Goal: Information Seeking & Learning: Learn about a topic

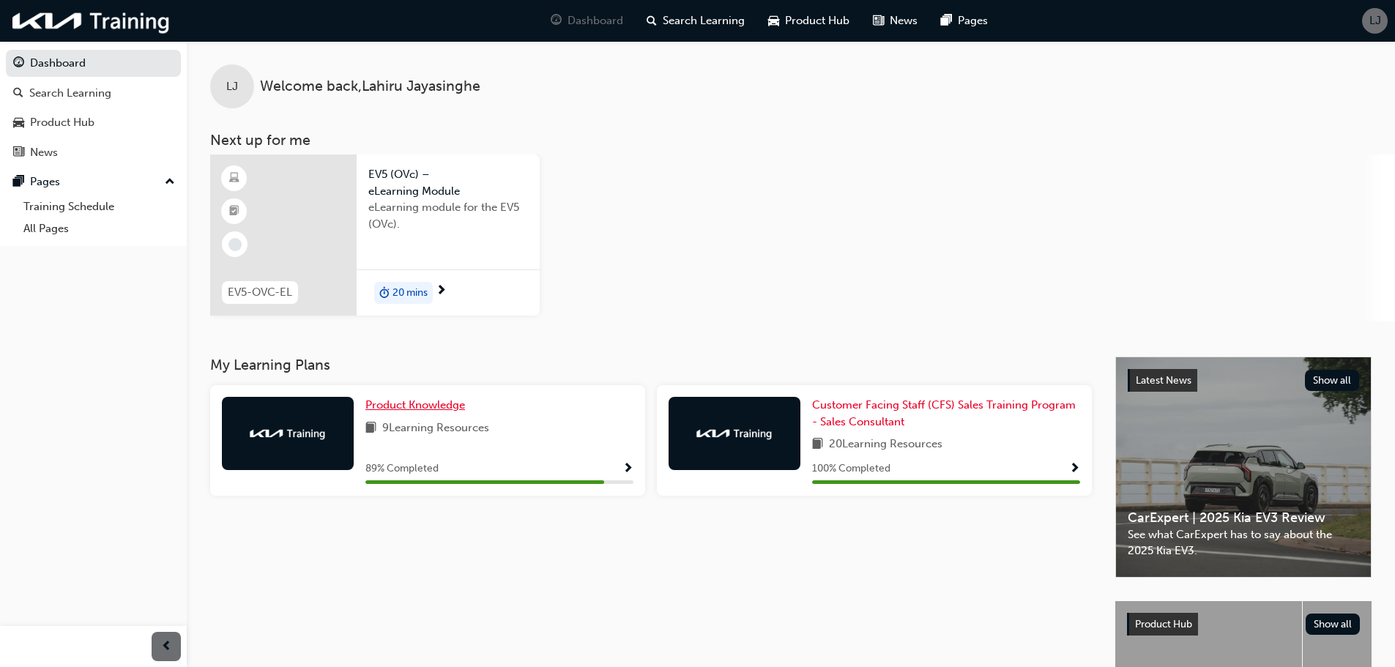
click at [434, 407] on span "Product Knowledge" at bounding box center [415, 404] width 100 height 13
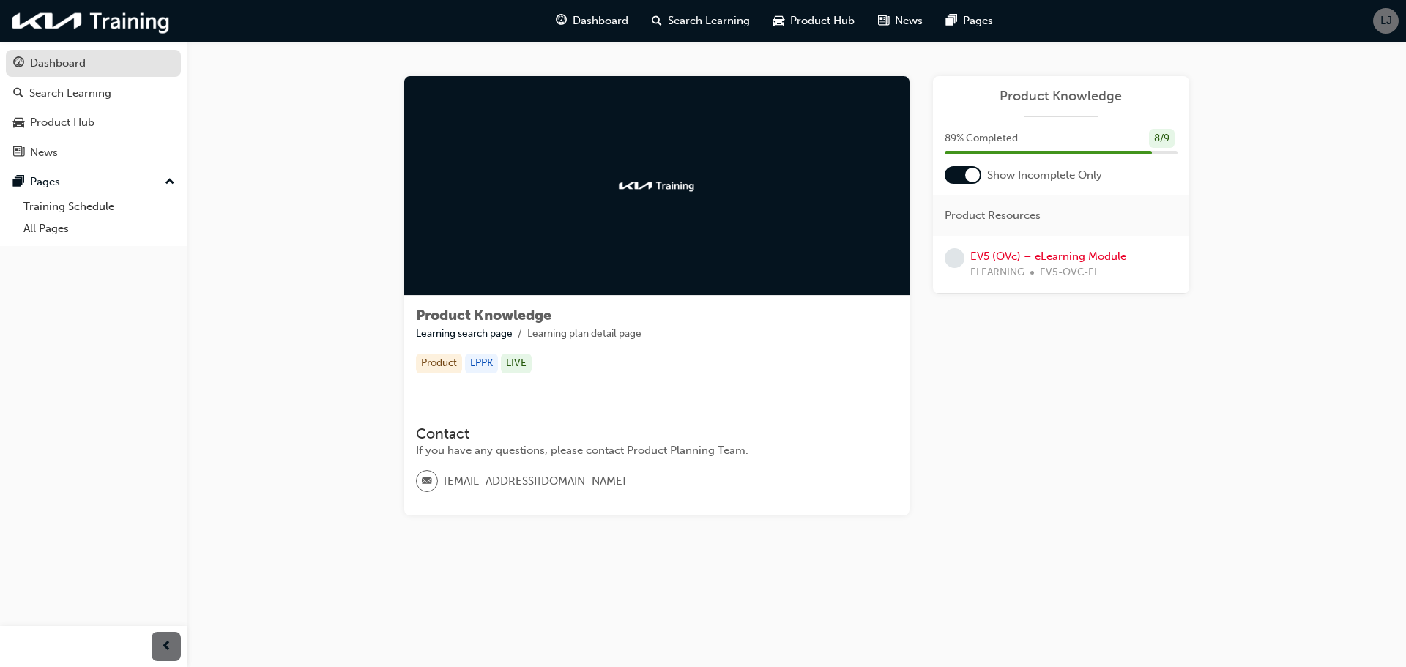
click at [84, 64] on div "Dashboard" at bounding box center [58, 63] width 56 height 17
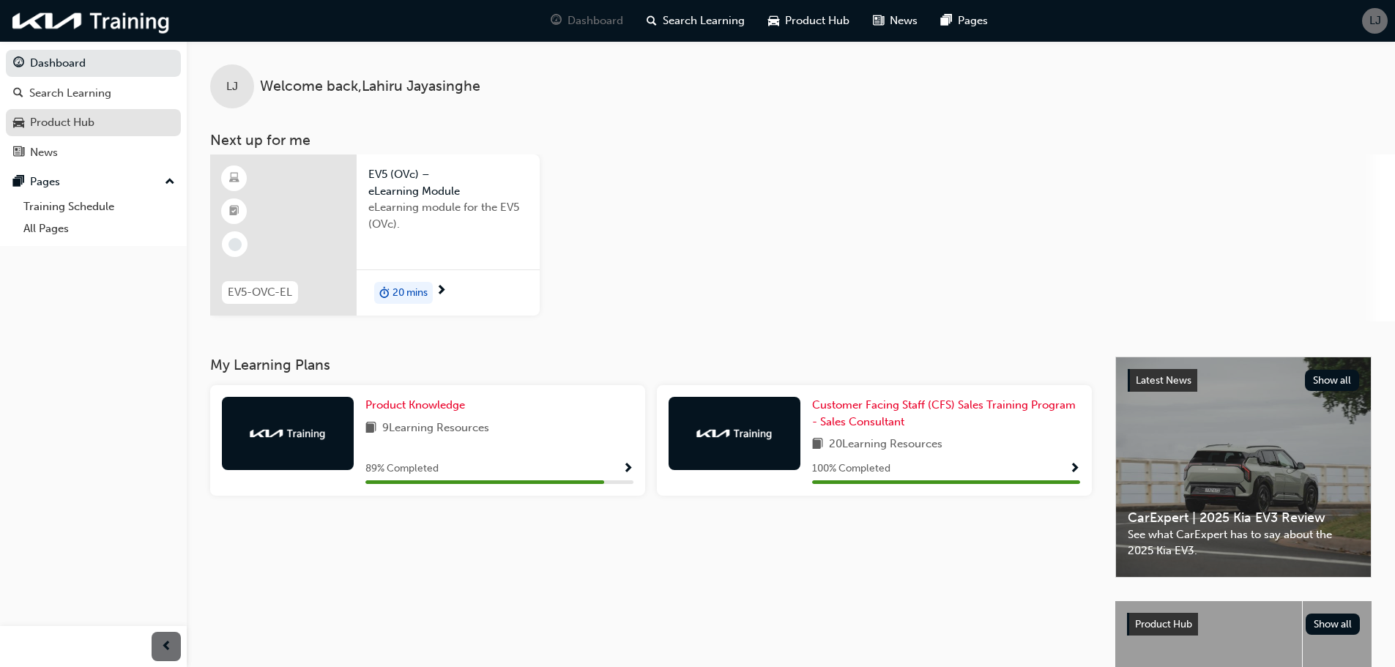
click at [111, 119] on div "Product Hub" at bounding box center [93, 123] width 160 height 18
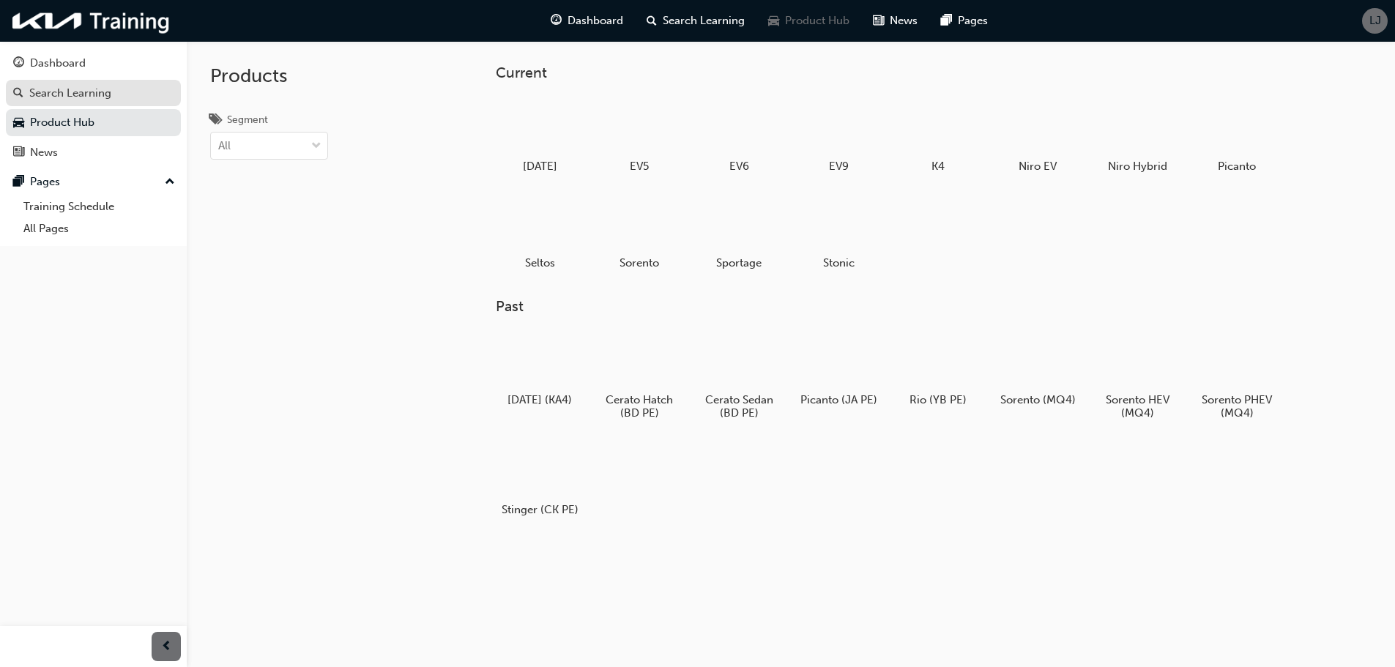
click at [81, 90] on div "Search Learning" at bounding box center [70, 93] width 82 height 17
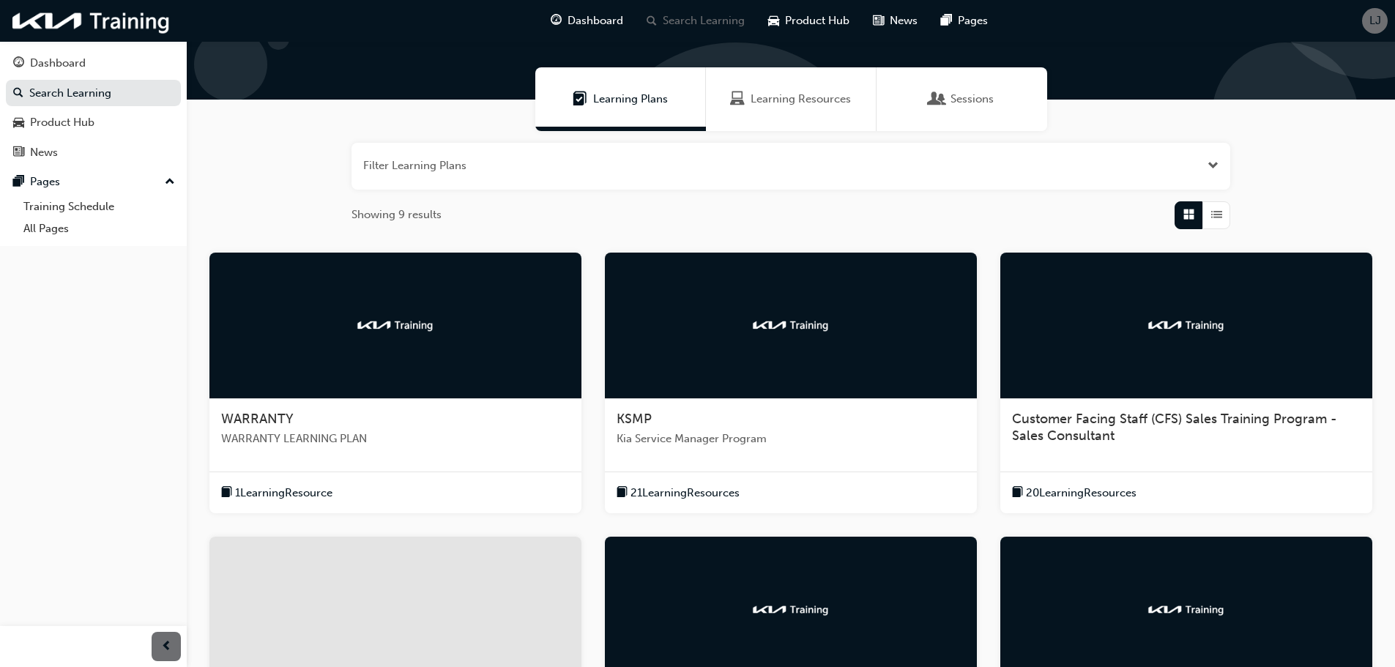
scroll to position [64, 0]
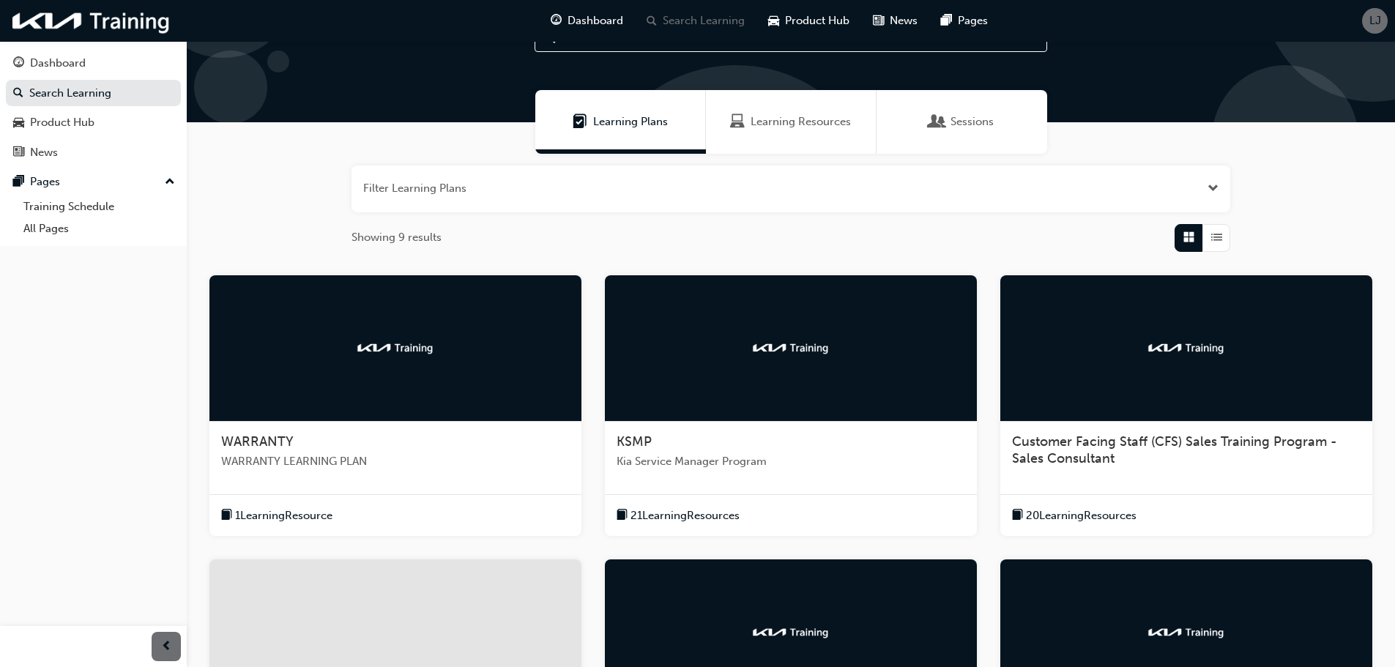
click at [805, 132] on div "Learning Resources" at bounding box center [791, 122] width 171 height 64
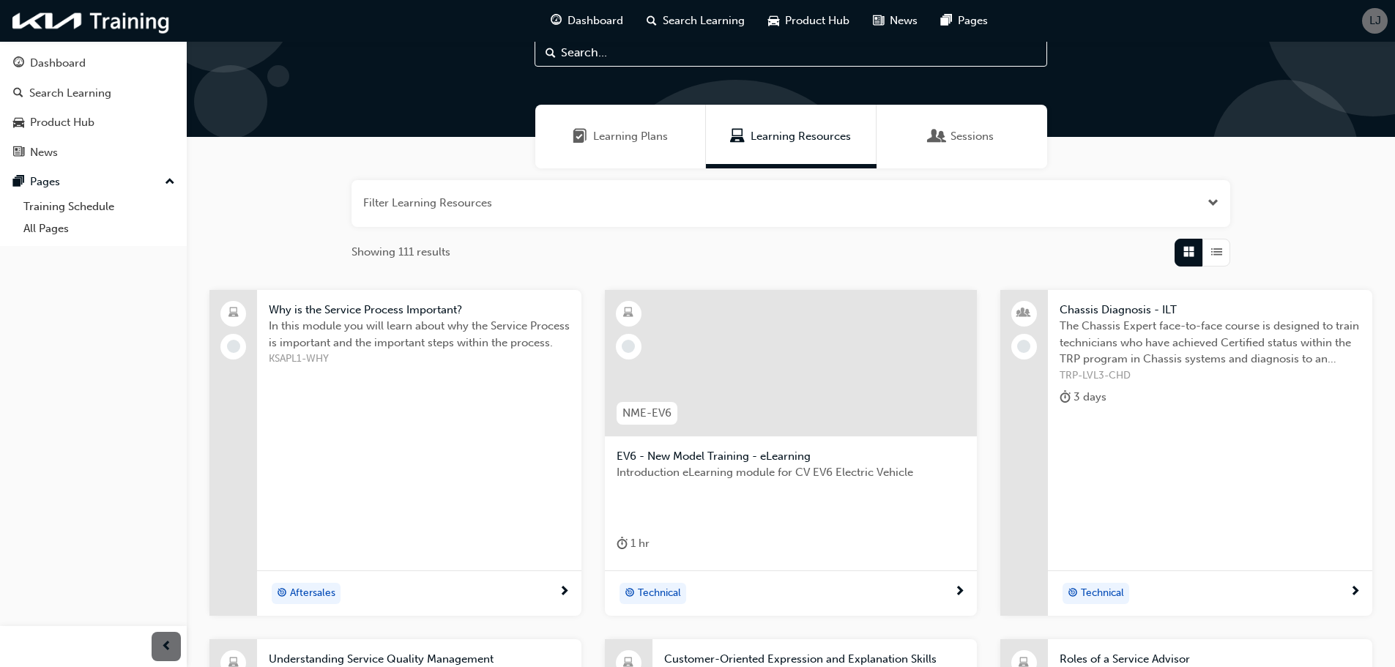
scroll to position [73, 0]
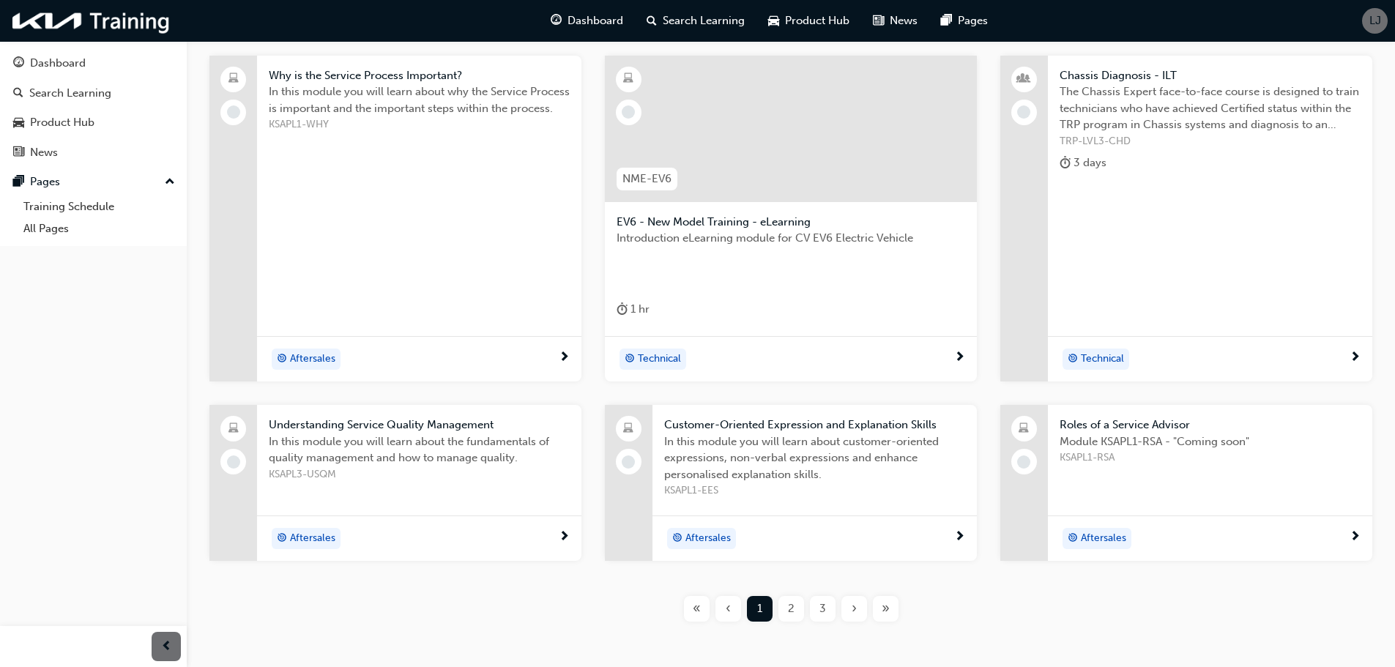
click at [798, 609] on div "2" at bounding box center [792, 609] width 26 height 26
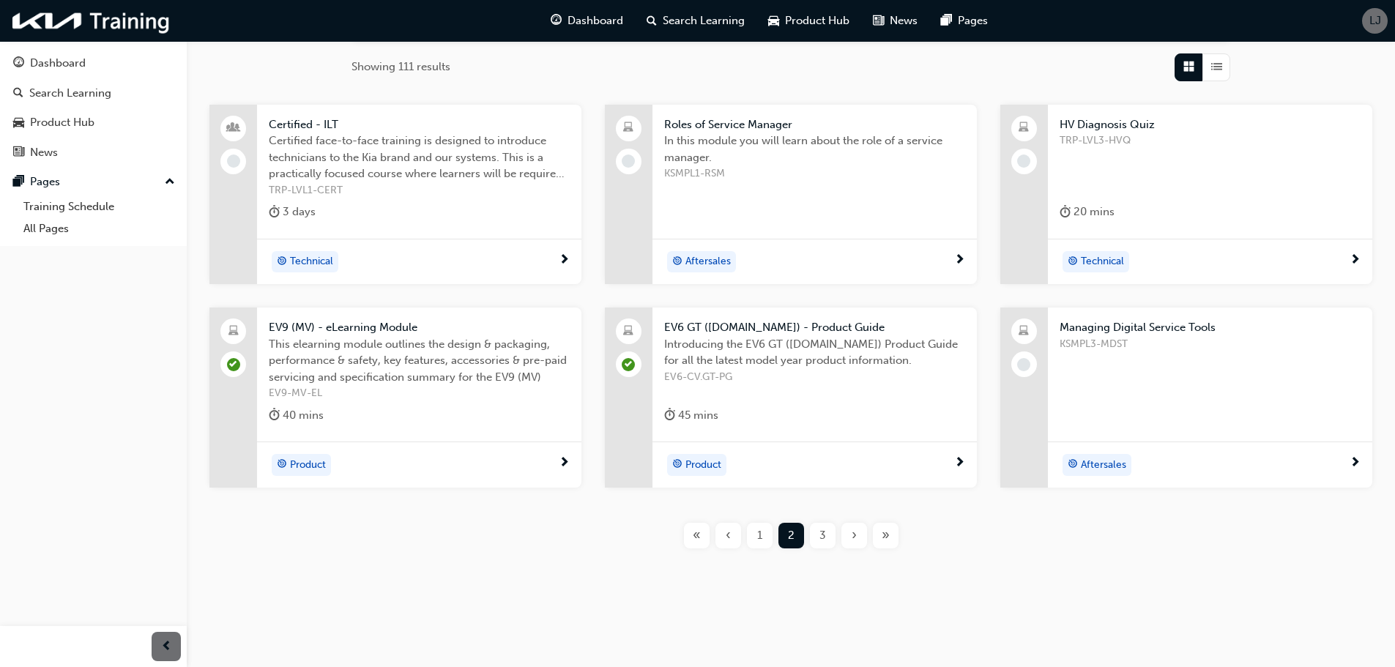
click at [825, 530] on span "3" at bounding box center [823, 535] width 7 height 17
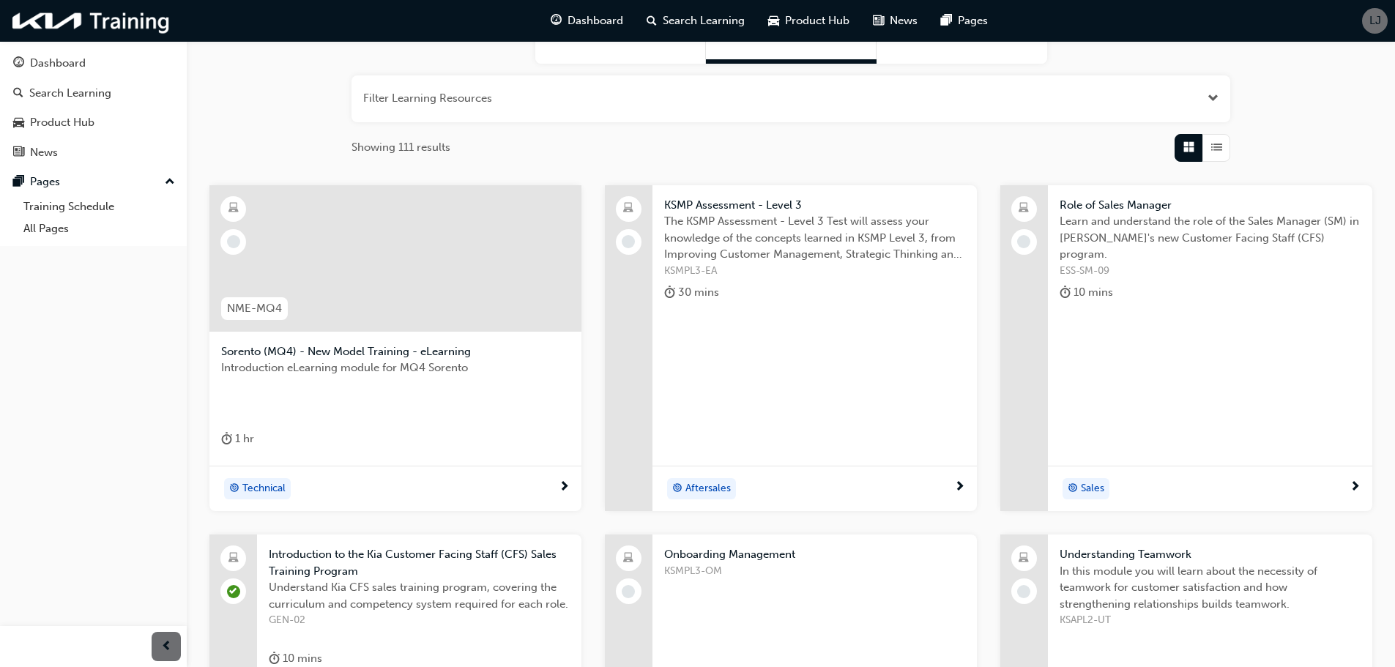
scroll to position [15, 0]
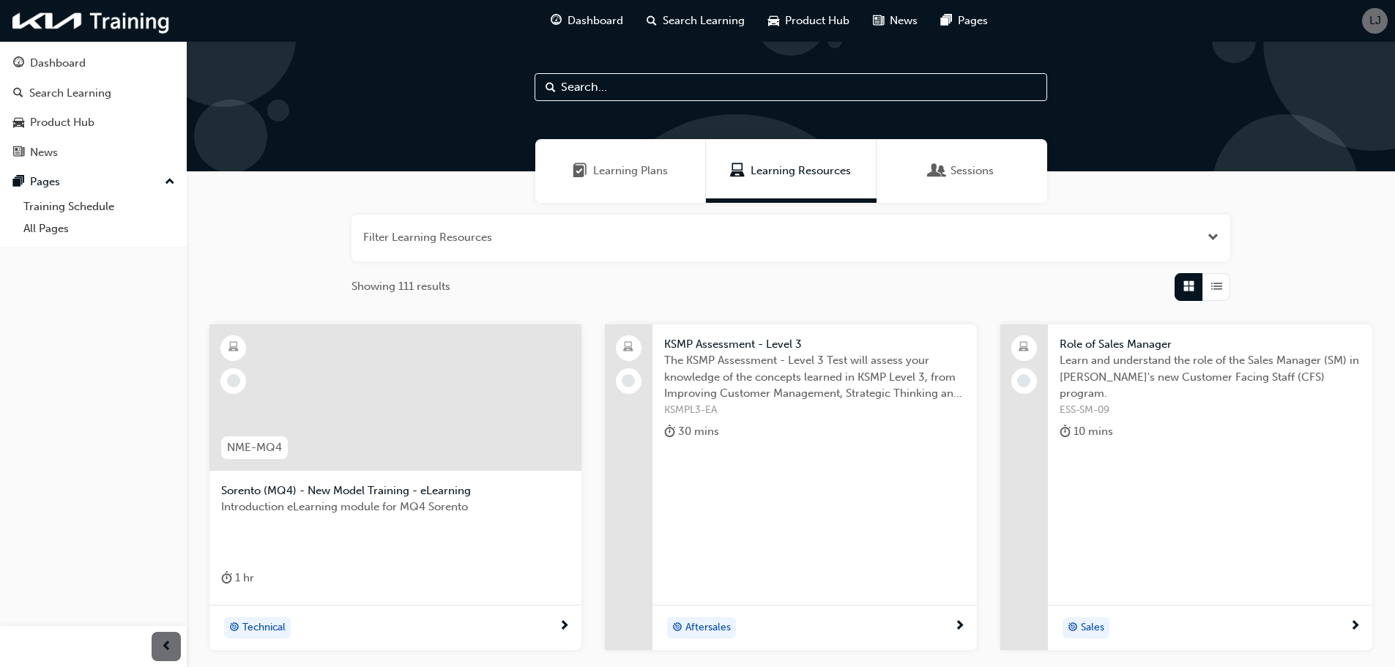
click at [950, 157] on div "Sessions" at bounding box center [962, 171] width 171 height 64
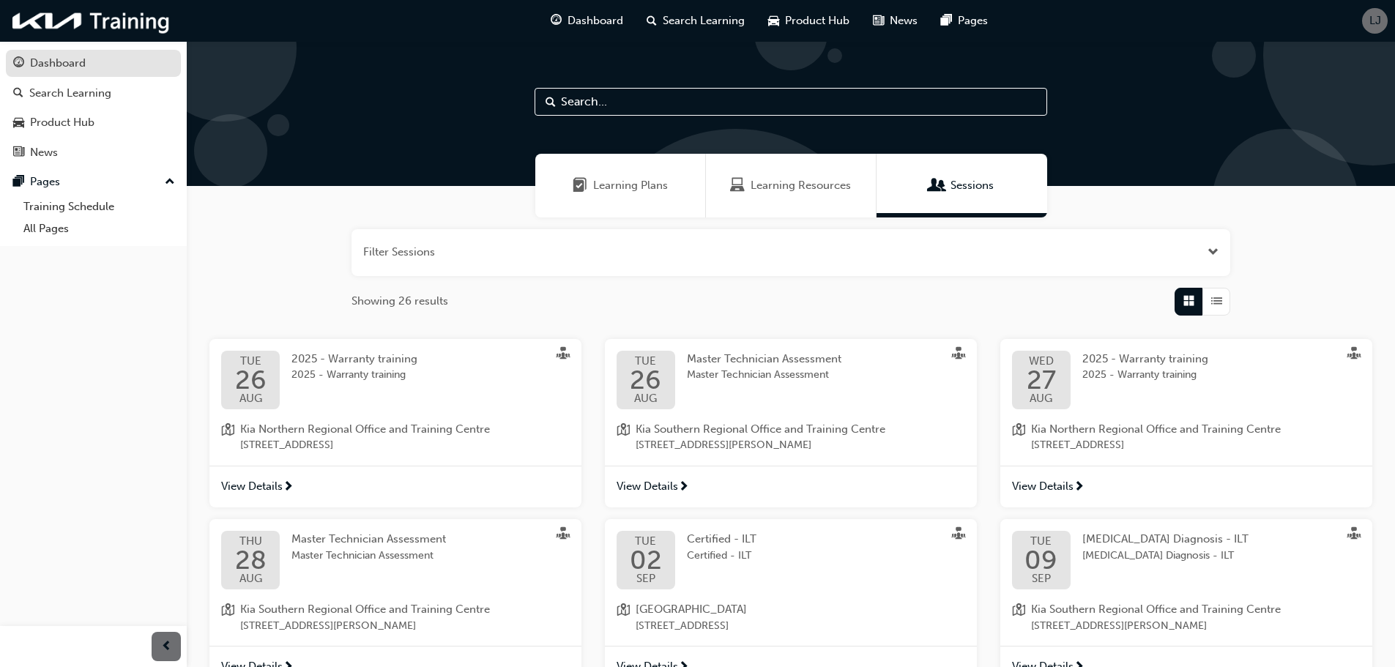
click at [70, 62] on div "Dashboard" at bounding box center [58, 63] width 56 height 17
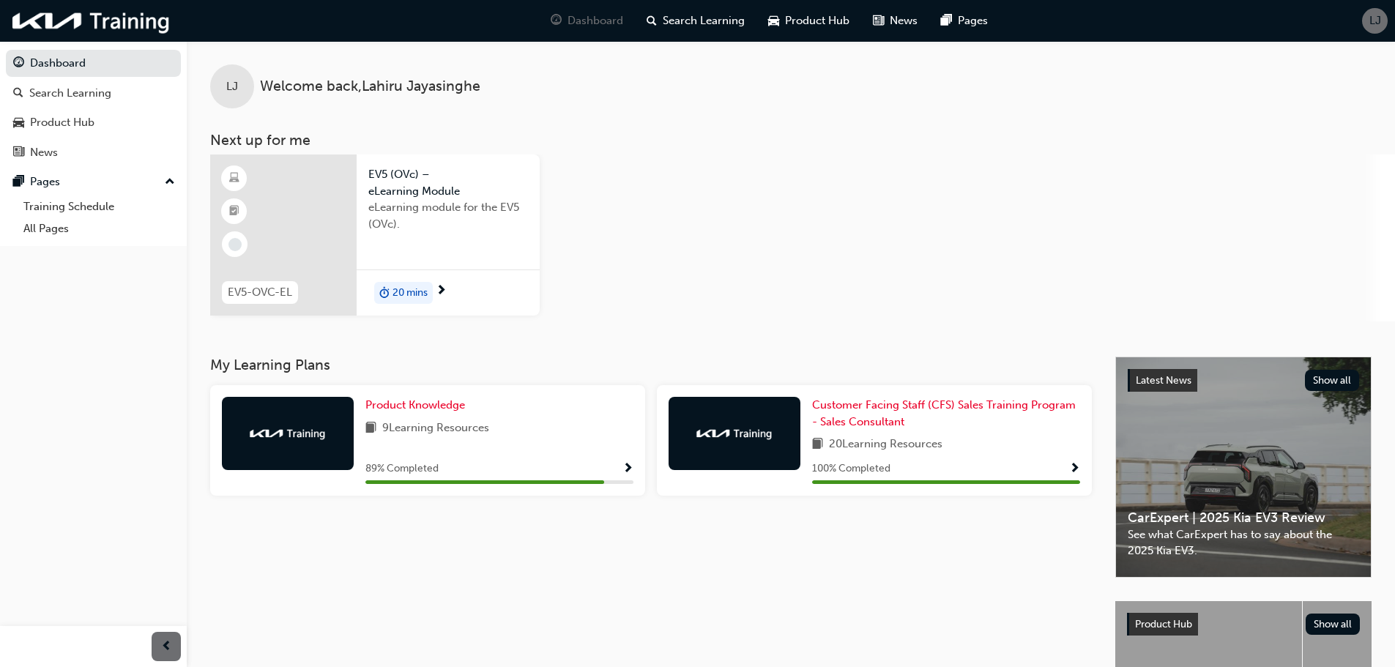
click at [627, 468] on span "Show Progress" at bounding box center [628, 469] width 11 height 13
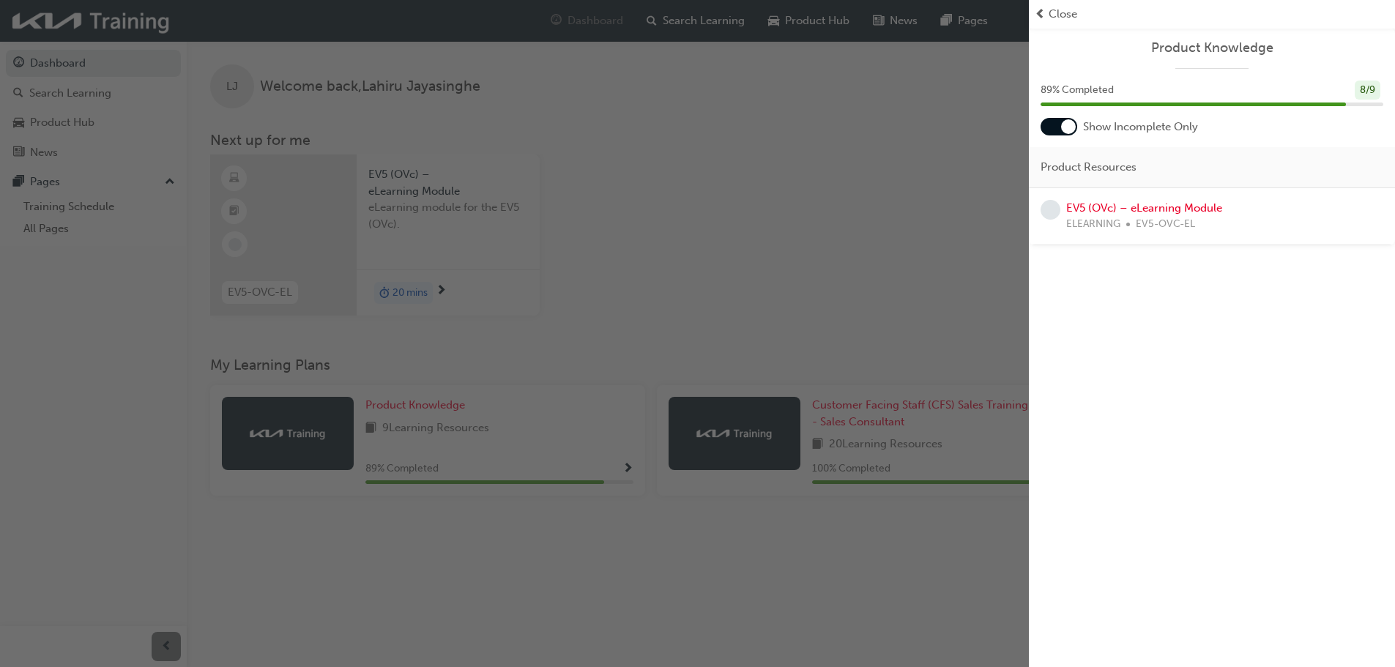
click at [1068, 127] on div at bounding box center [1068, 126] width 15 height 15
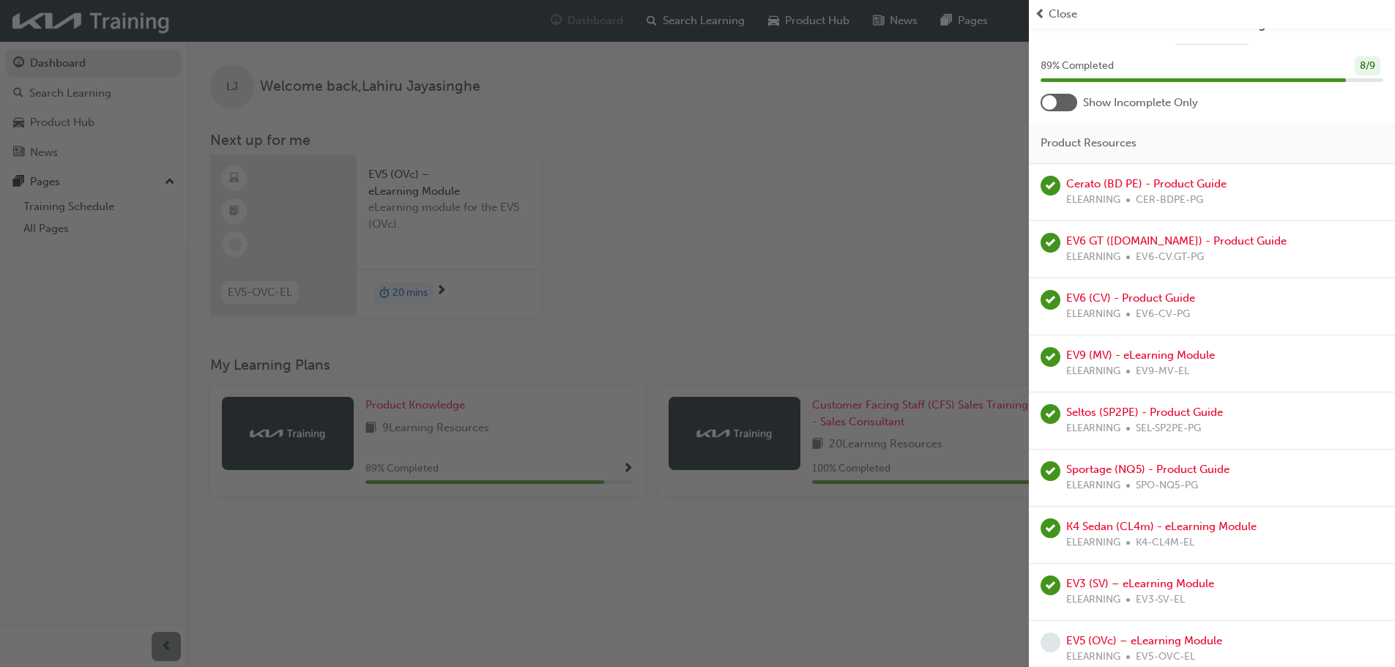
scroll to position [35, 0]
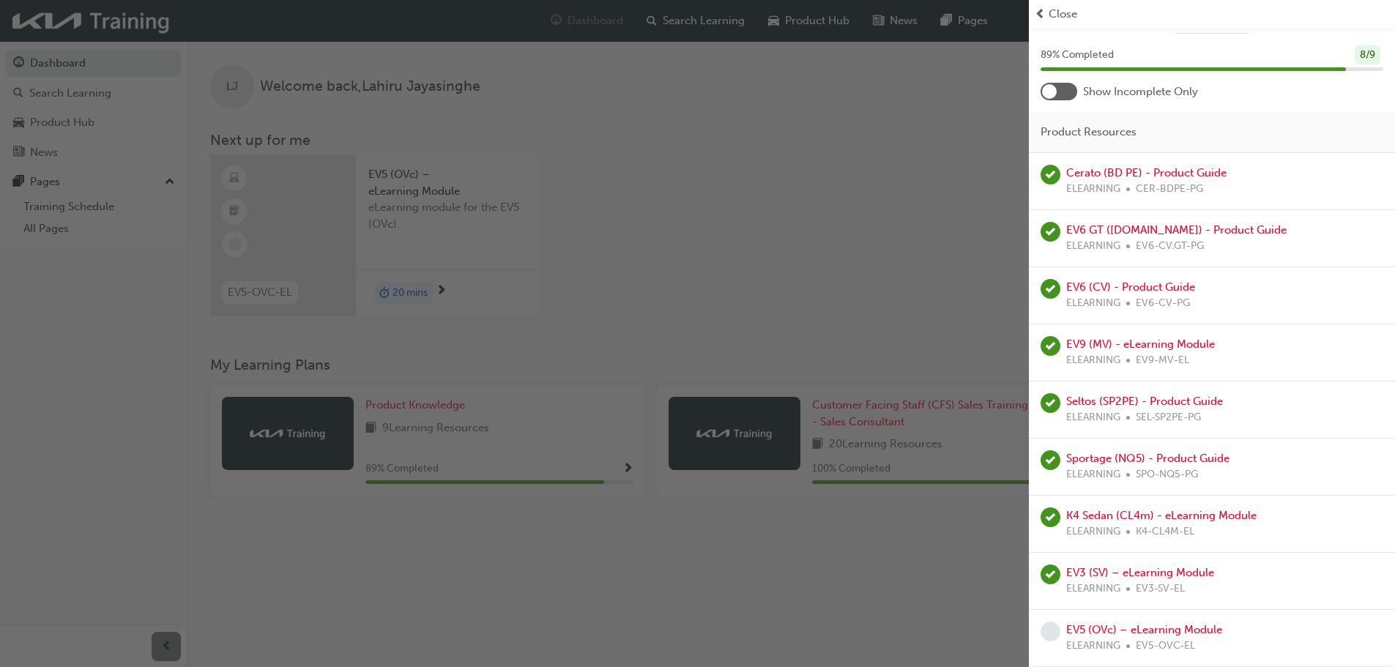
click at [1046, 16] on div "Close" at bounding box center [1212, 14] width 354 height 17
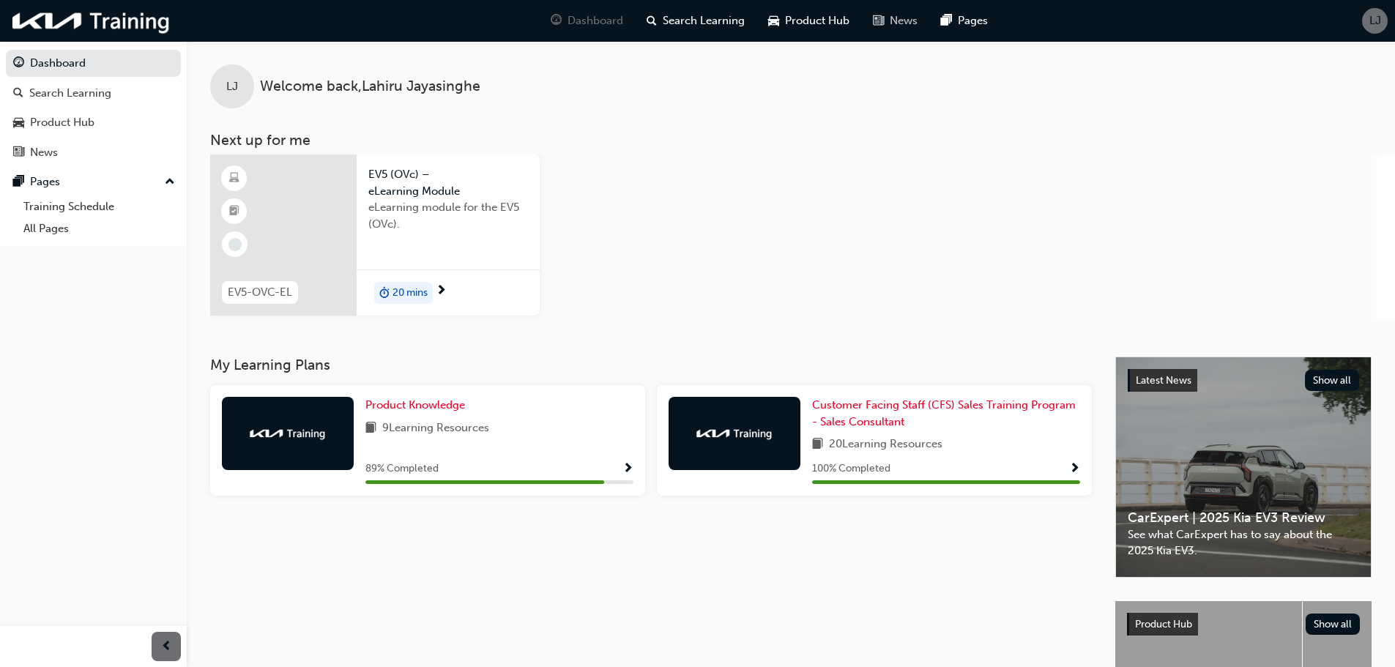
click at [913, 21] on span "News" at bounding box center [904, 20] width 28 height 17
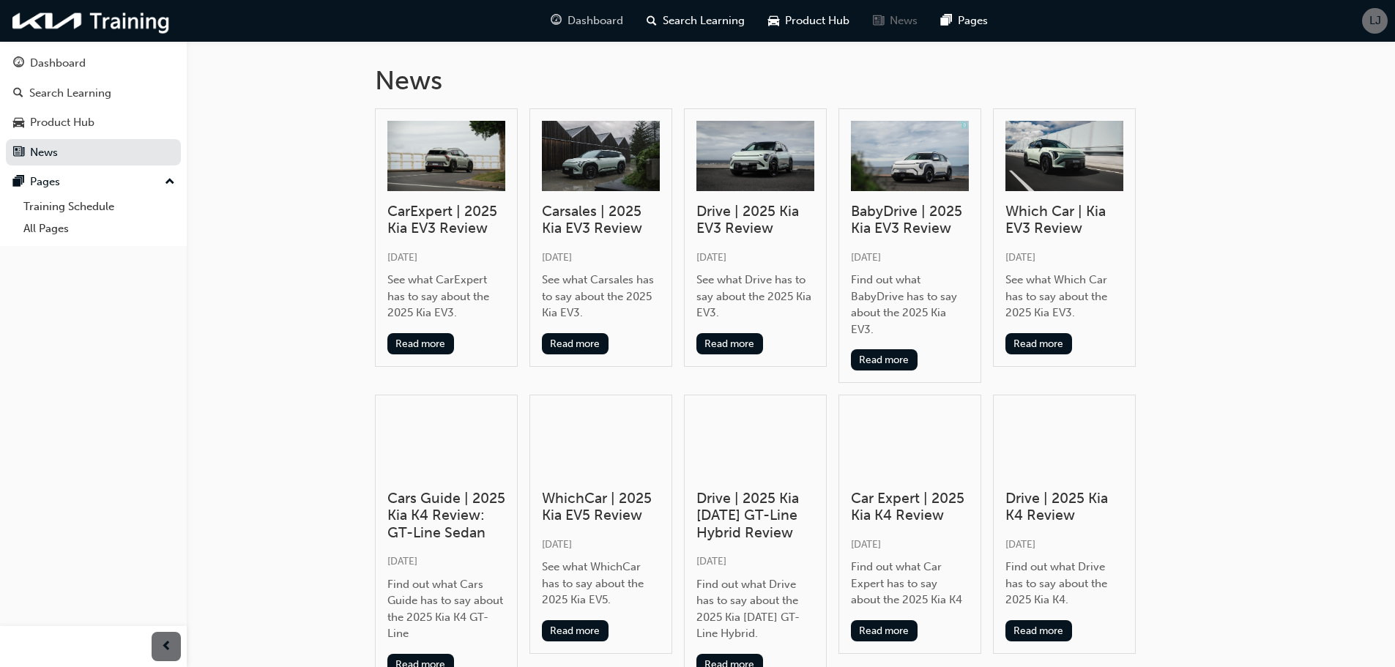
click at [590, 17] on span "Dashboard" at bounding box center [596, 20] width 56 height 17
